Goal: Feedback & Contribution: Leave review/rating

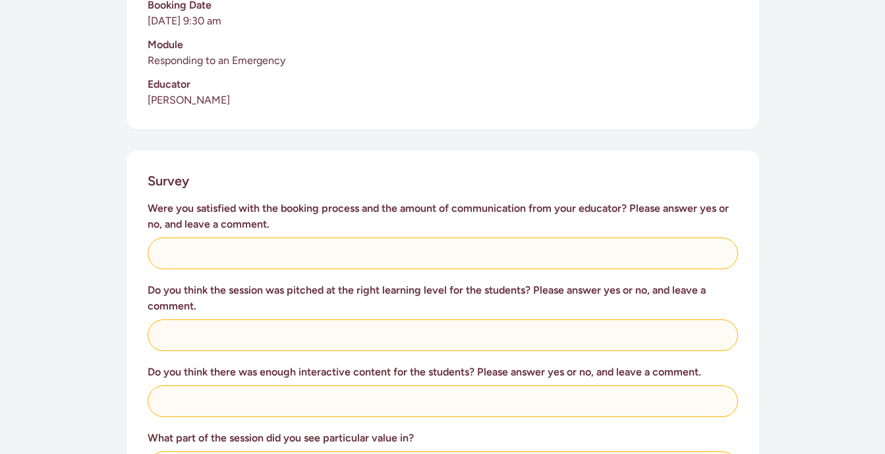
scroll to position [461, 0]
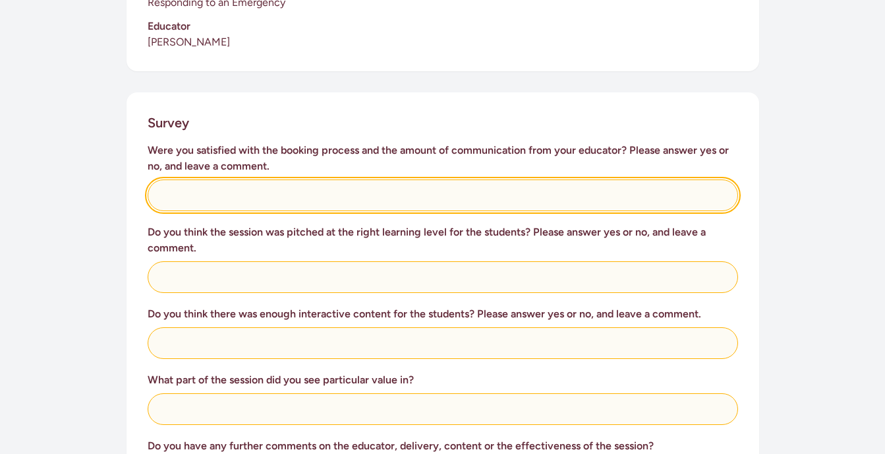
click at [188, 185] on input "text" at bounding box center [443, 195] width 591 height 32
type input "yes"
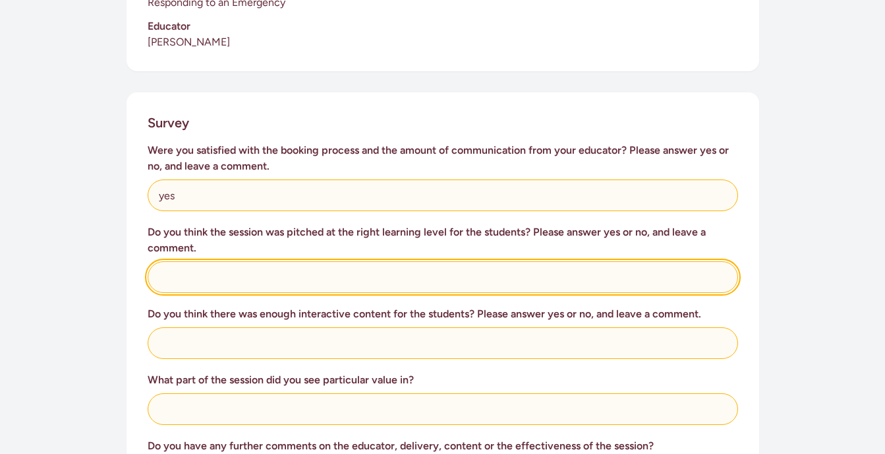
click at [307, 268] on input "text" at bounding box center [443, 277] width 591 height 32
type input "yes our tamariki were engaged the entire time"
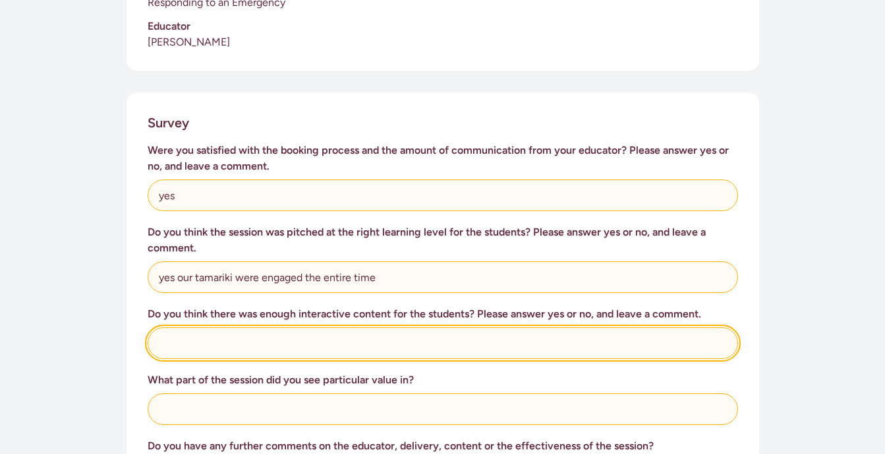
click at [303, 329] on input "text" at bounding box center [443, 343] width 591 height 32
type input "yes"
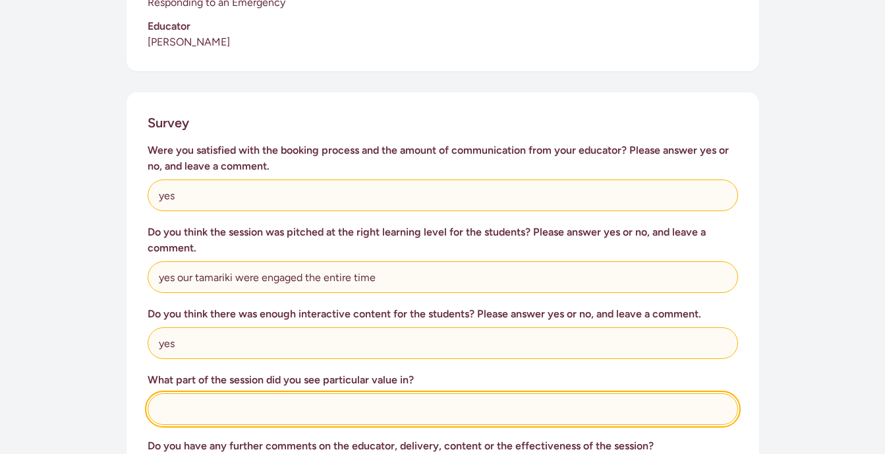
click at [302, 394] on input "text" at bounding box center [443, 409] width 591 height 32
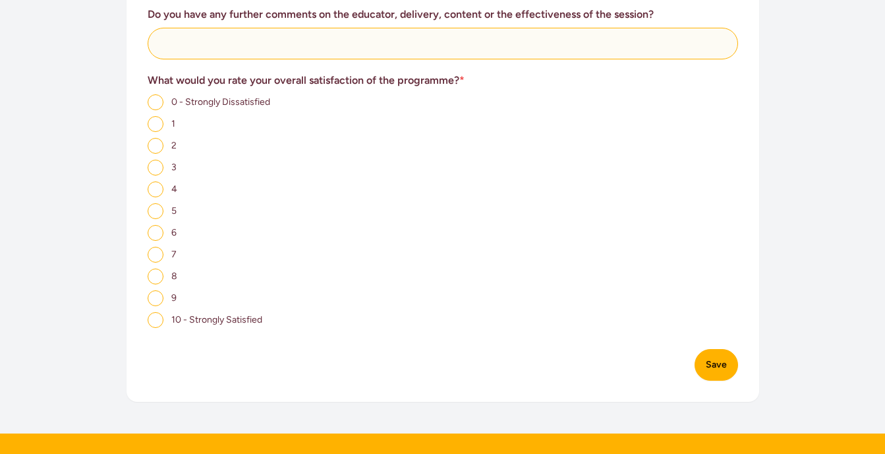
scroll to position [923, 0]
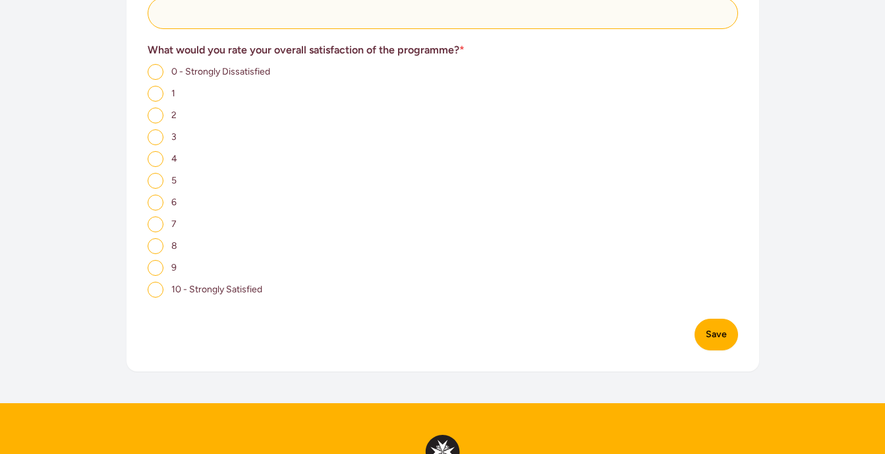
click at [152, 281] on input "10 - Strongly Satisfied" at bounding box center [156, 289] width 16 height 16
radio input "true"
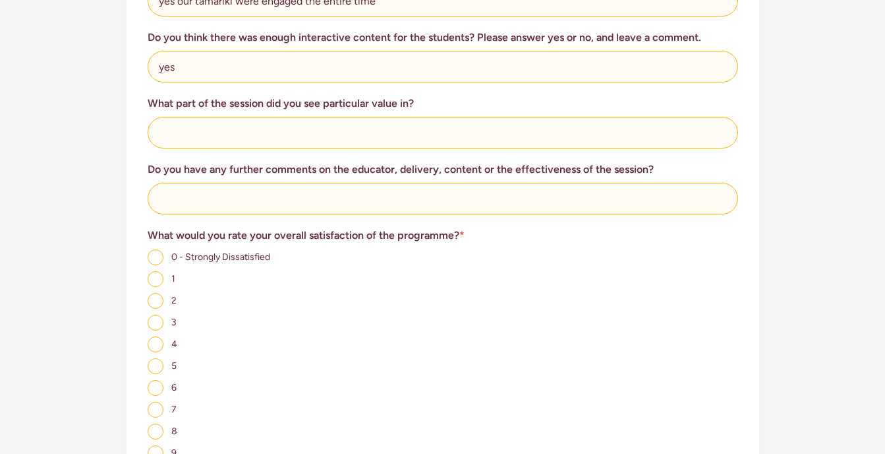
scroll to position [725, 0]
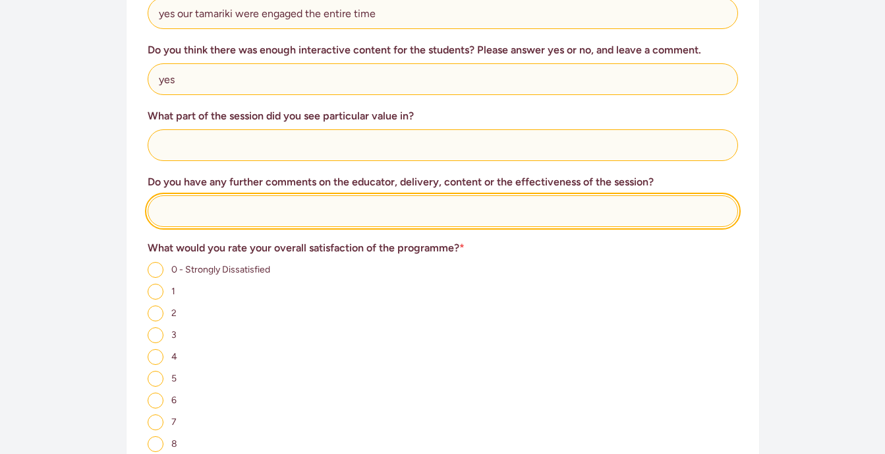
click at [263, 196] on input "text" at bounding box center [443, 211] width 591 height 32
type input "The educator was exceptional with the children"
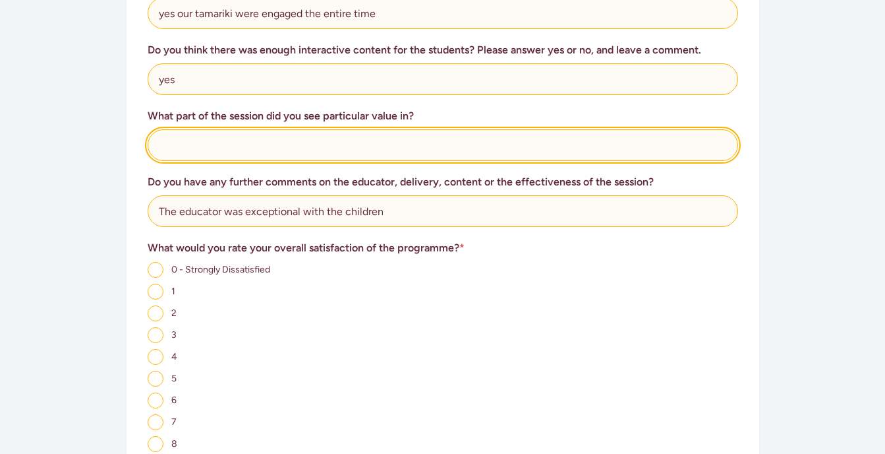
click at [402, 129] on input "text" at bounding box center [443, 145] width 591 height 32
click at [240, 129] on input "identifying which service you may need for the children." at bounding box center [443, 145] width 591 height 32
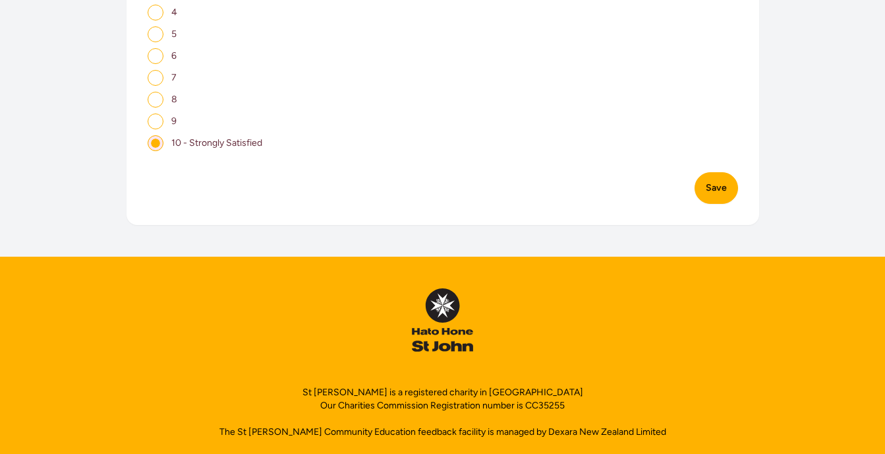
scroll to position [1096, 0]
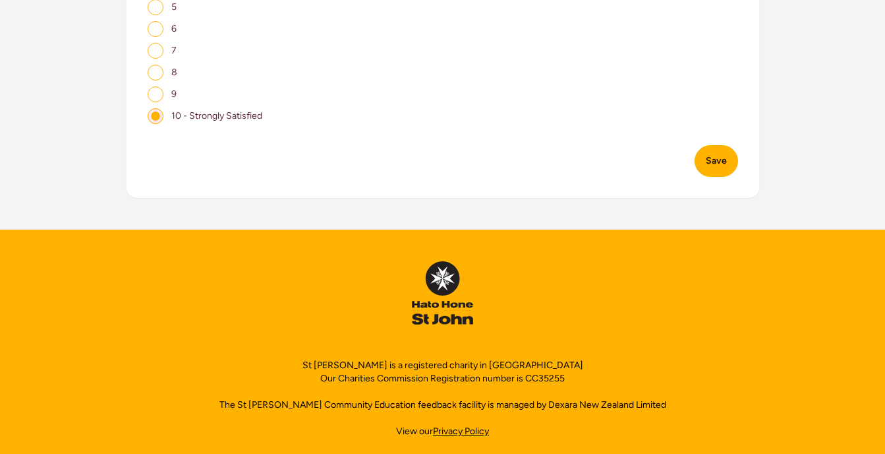
type input "identifying which emergency service you may need for the children."
click at [710, 148] on button "Save" at bounding box center [717, 161] width 44 height 32
